Goal: Information Seeking & Learning: Understand process/instructions

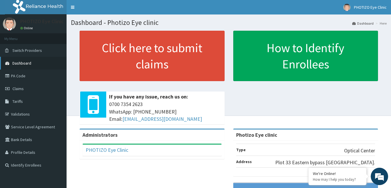
click at [57, 67] on link "Dashboard" at bounding box center [33, 63] width 67 height 13
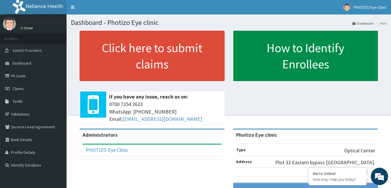
click at [273, 62] on link "How to Identify Enrollees" at bounding box center [305, 56] width 145 height 50
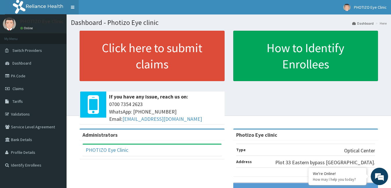
click at [77, 11] on link "Toggle navigation" at bounding box center [73, 7] width 12 height 14
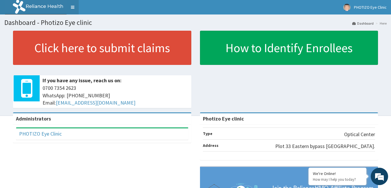
click at [73, 9] on link "Toggle navigation" at bounding box center [73, 7] width 12 height 14
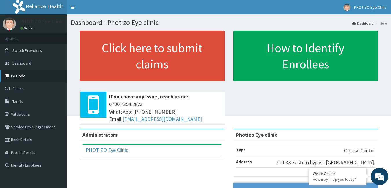
click at [50, 73] on link "PA Code" at bounding box center [33, 75] width 67 height 13
